Goal: Check status: Check status

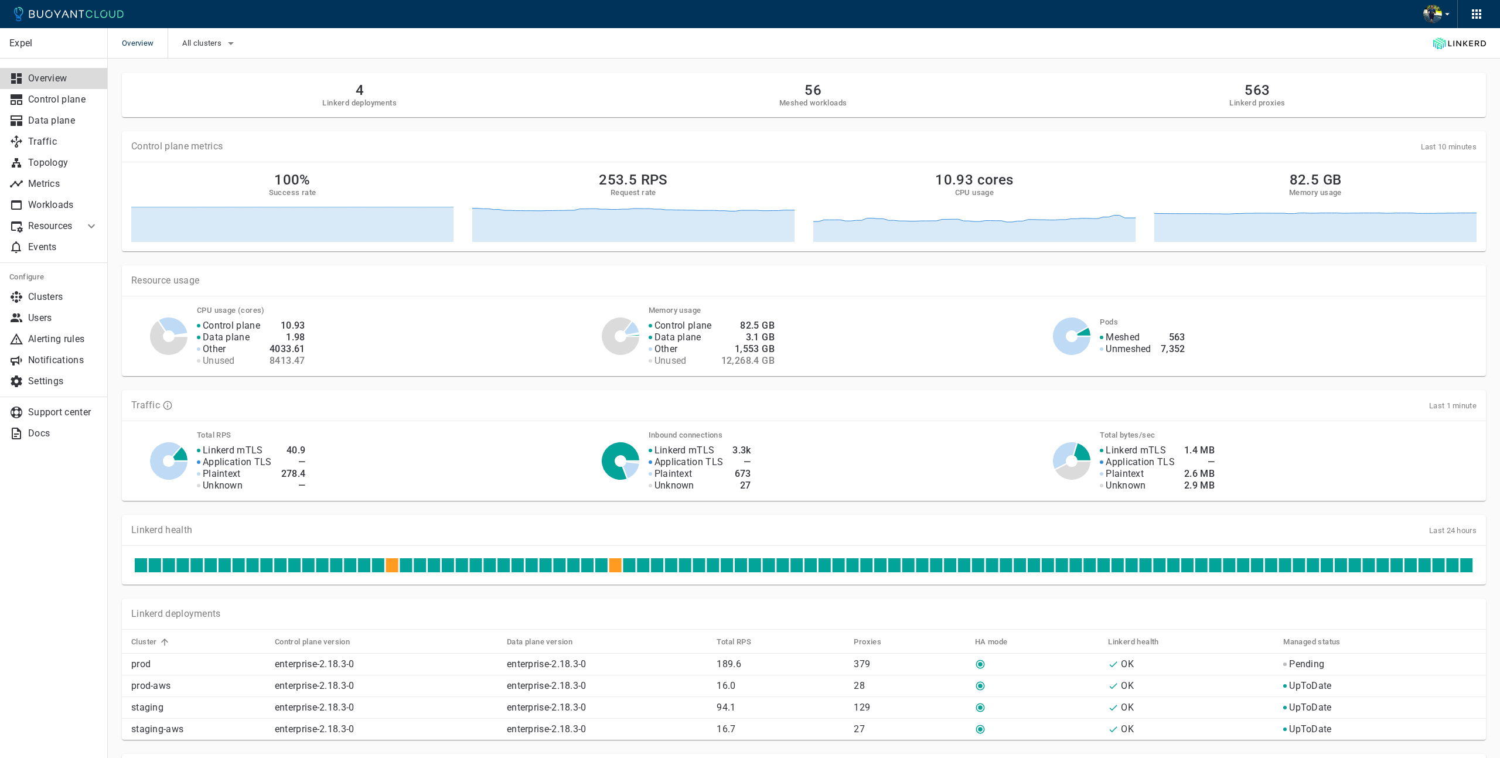
click at [76, 226] on li "Resources" at bounding box center [42, 226] width 84 height 21
click at [67, 249] on span "Managed Linkerd" at bounding box center [53, 251] width 89 height 9
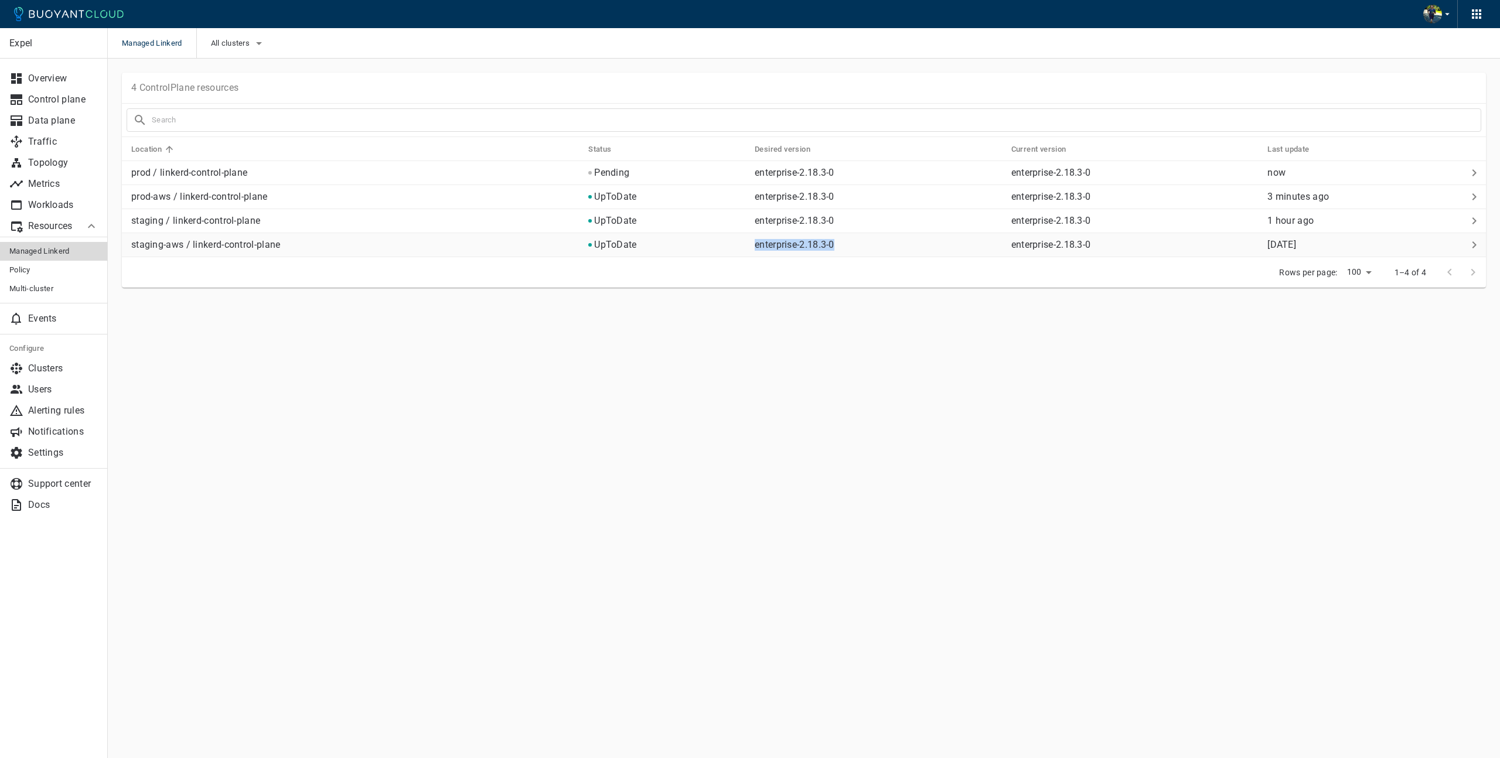
drag, startPoint x: 752, startPoint y: 244, endPoint x: 861, endPoint y: 244, distance: 109.0
click at [860, 241] on td "enterprise-2.18.3-0" at bounding box center [873, 245] width 257 height 24
click at [842, 363] on main "Managed Linkerd All clusters Expel Overview Control plane Data plane Traffic To…" at bounding box center [804, 379] width 1392 height 758
click at [838, 98] on div "4 ControlPlane resources" at bounding box center [804, 88] width 1364 height 31
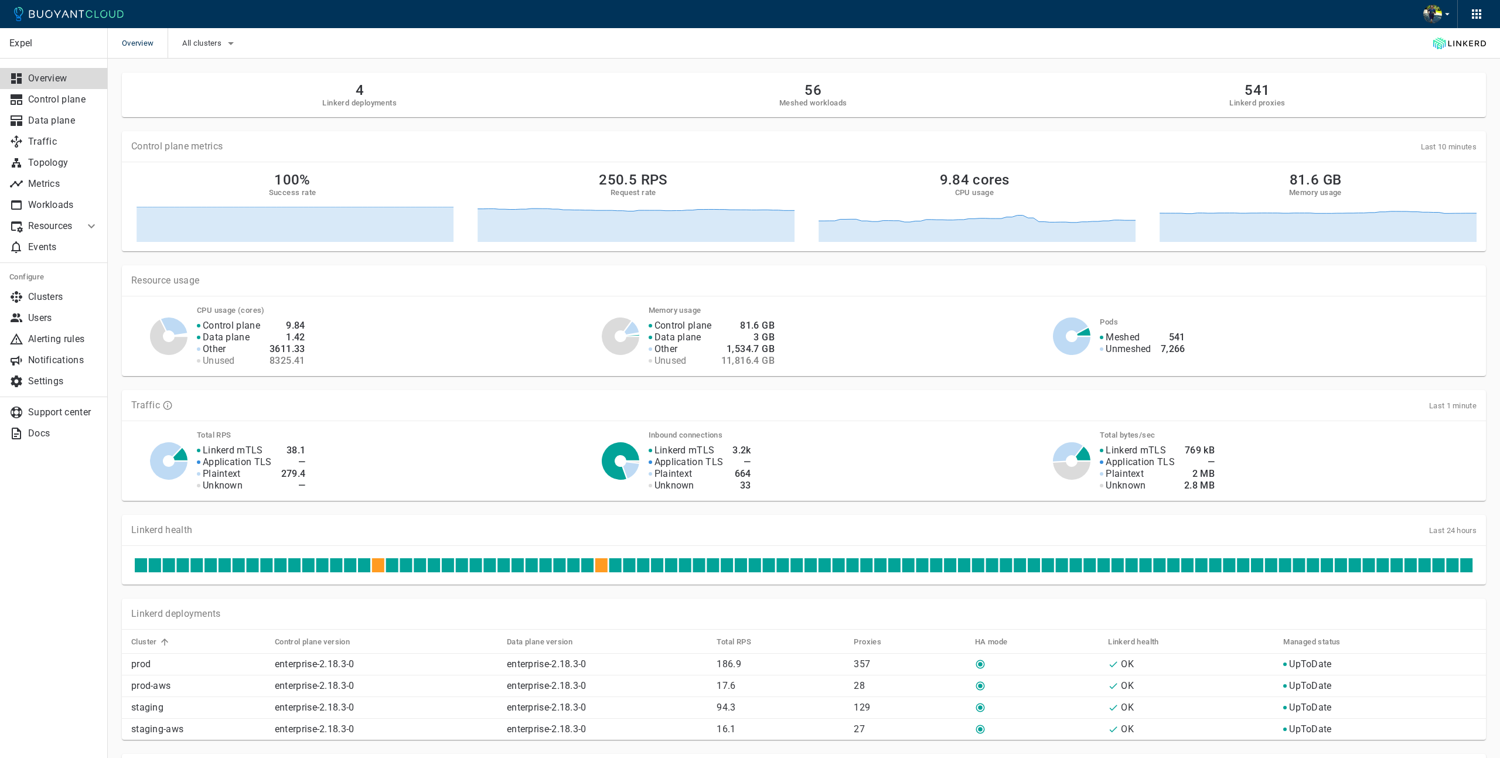
click at [82, 228] on li "Resources" at bounding box center [42, 226] width 84 height 21
click at [61, 286] on span "Multi-cluster" at bounding box center [53, 288] width 89 height 9
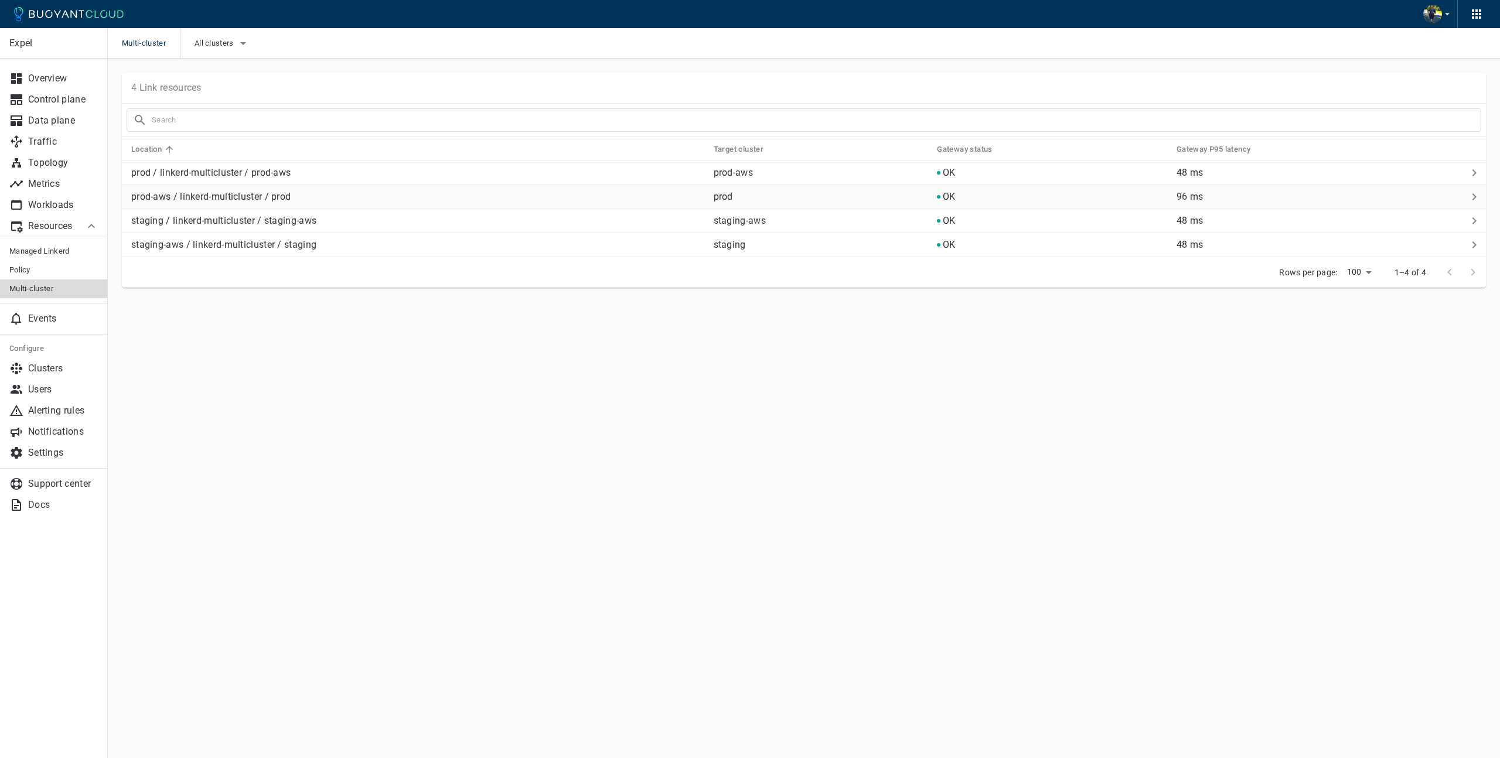
click at [1194, 197] on p "96 ms" at bounding box center [1319, 197] width 286 height 12
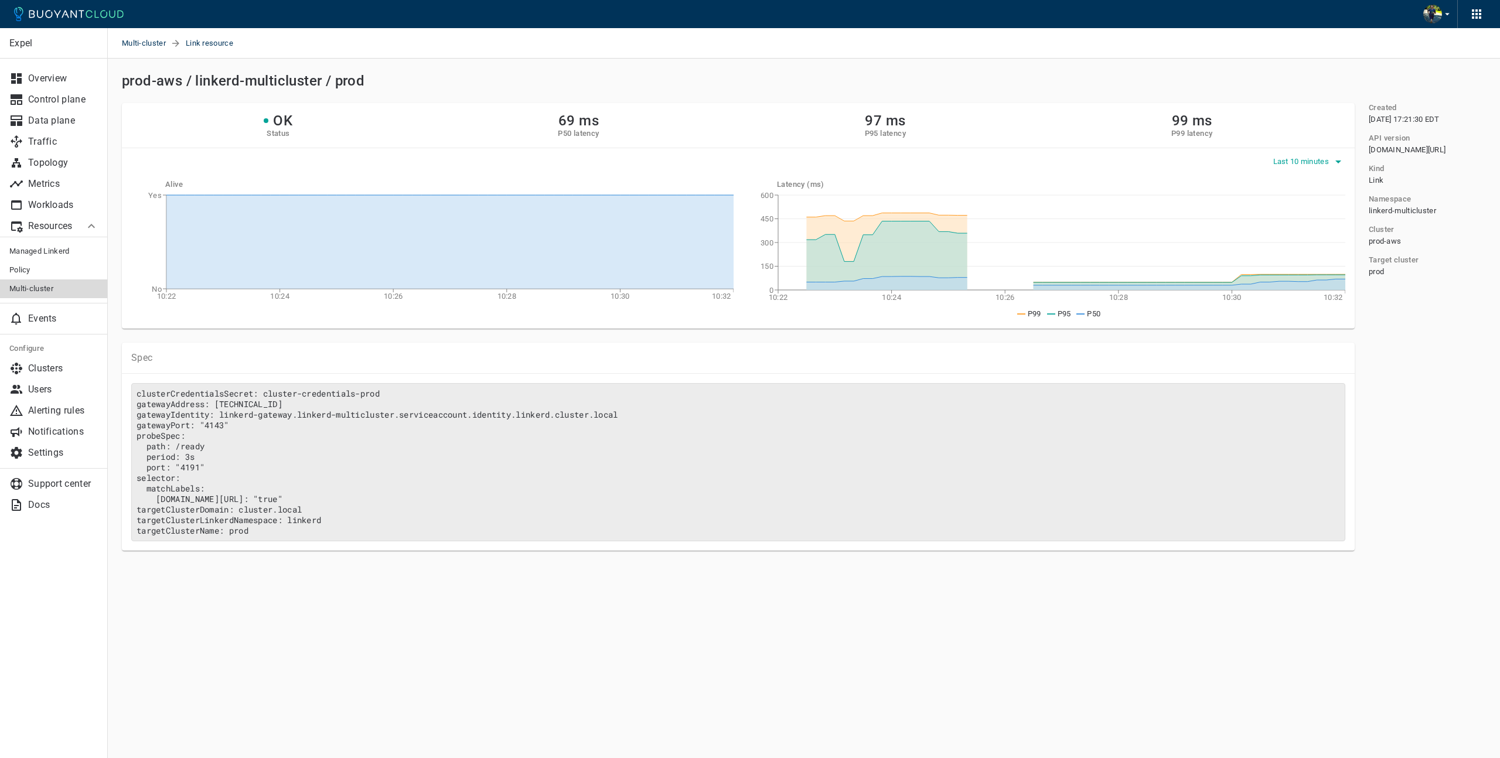
click at [1285, 161] on span "Last 10 minutes" at bounding box center [1302, 161] width 59 height 9
click at [1312, 248] on li "Last 24 hours" at bounding box center [1316, 248] width 88 height 21
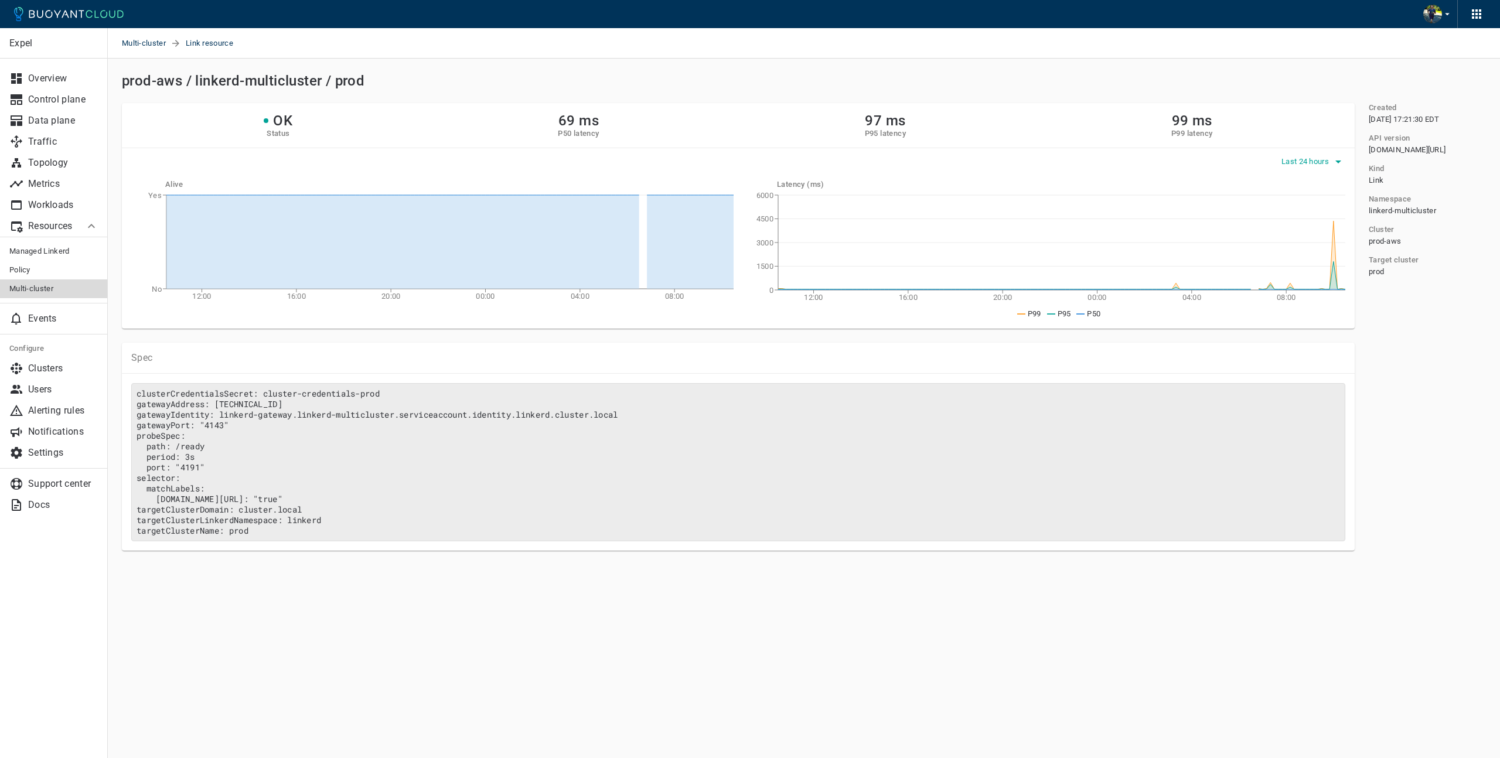
click at [1321, 157] on span "Last 24 hours" at bounding box center [1306, 161] width 50 height 9
click at [1332, 220] on li "Last 6 hours" at bounding box center [1324, 227] width 88 height 21
click at [1329, 159] on span "Last 6 hours" at bounding box center [1308, 161] width 46 height 9
click at [1327, 189] on li "Last 10 minutes" at bounding box center [1329, 185] width 88 height 21
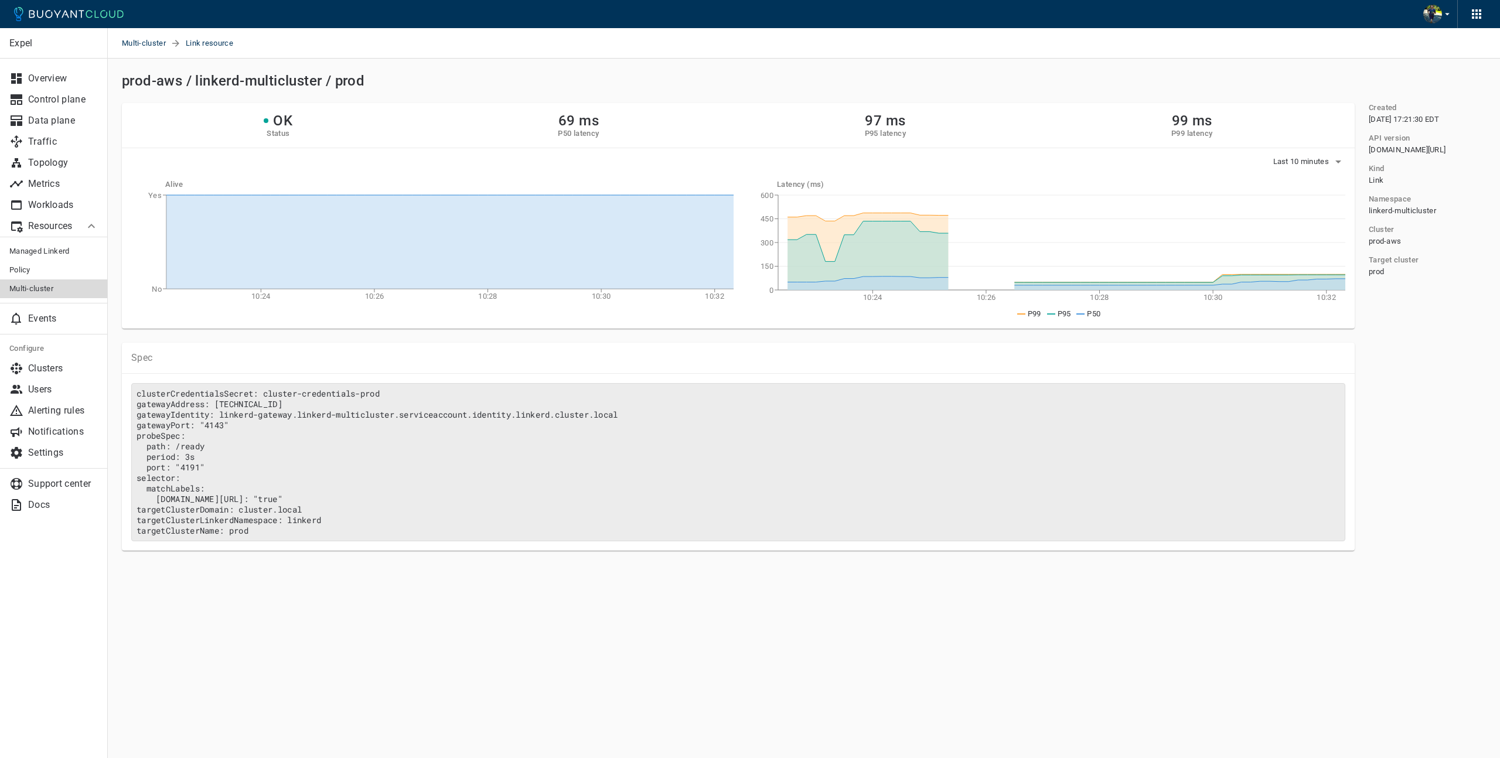
click at [800, 54] on div "Multi-cluster Link resource" at bounding box center [804, 43] width 1392 height 30
drag, startPoint x: 193, startPoint y: 185, endPoint x: 129, endPoint y: 186, distance: 63.3
click at [130, 186] on div "Alive 10:24 10:26 10:28 10:30 10:32 No Yes" at bounding box center [428, 238] width 612 height 136
click at [417, 124] on div "OK Status 67 ms P50 latency 97 ms P95 latency 99 ms P99 latency" at bounding box center [738, 125] width 1233 height 45
click at [162, 45] on span "Multi-cluster" at bounding box center [146, 43] width 49 height 30
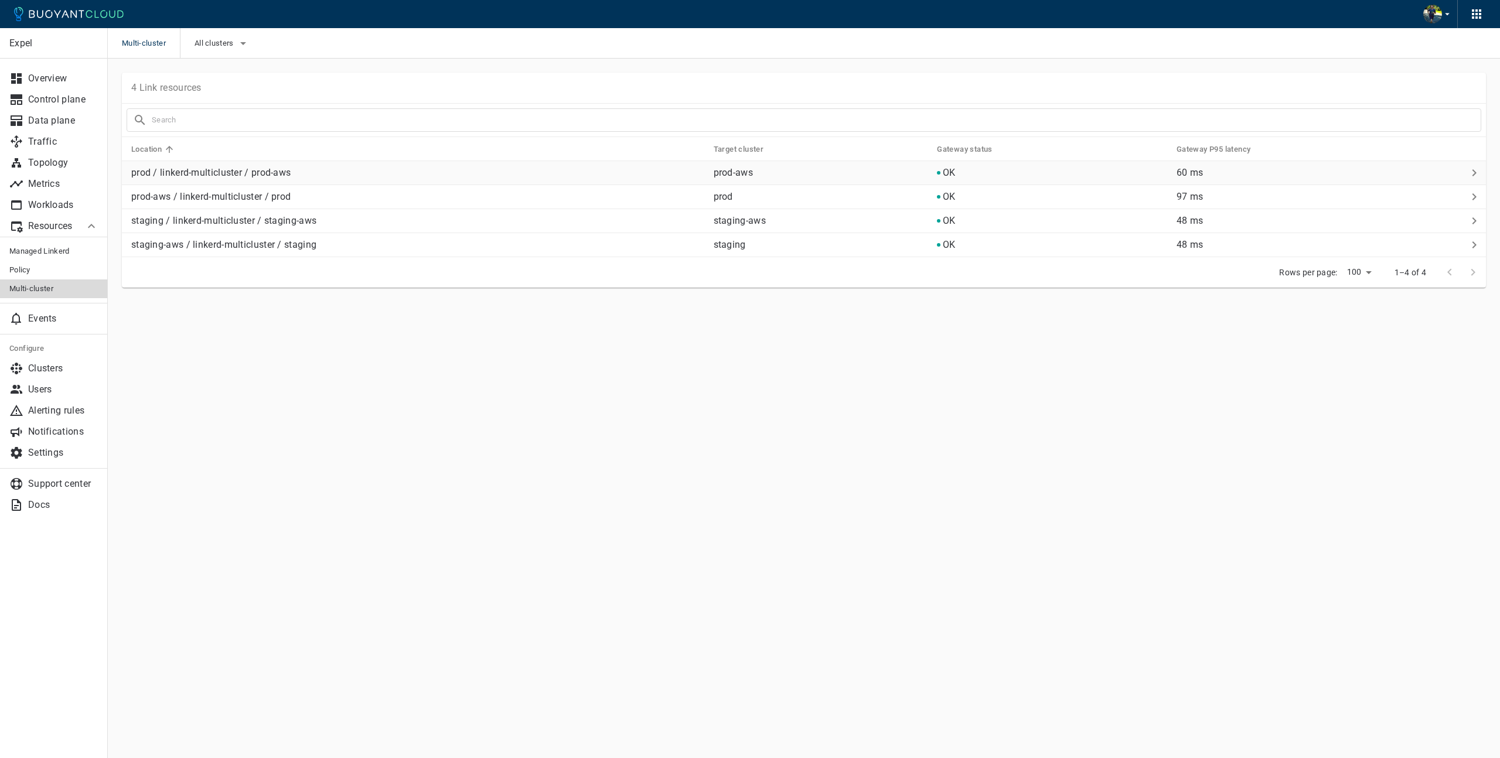
click at [285, 173] on p "prod / linkerd-multicluster / prod-aws" at bounding box center [417, 173] width 573 height 12
